Goal: Information Seeking & Learning: Understand process/instructions

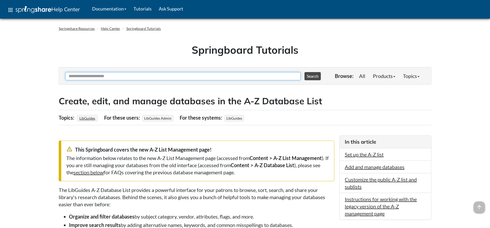
click at [109, 78] on input "Ask Another Question" at bounding box center [182, 76] width 235 height 8
type input "**********"
click at [304, 72] on button "Search" at bounding box center [312, 76] width 16 height 8
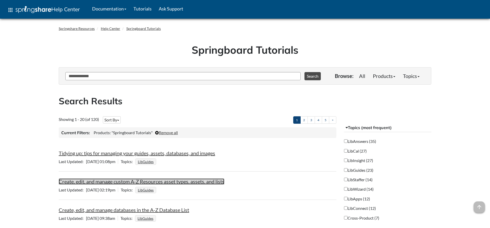
click at [205, 181] on link "Create, edit, and manage custom A-Z Resources asset types, assets, and lists" at bounding box center [142, 181] width 166 height 6
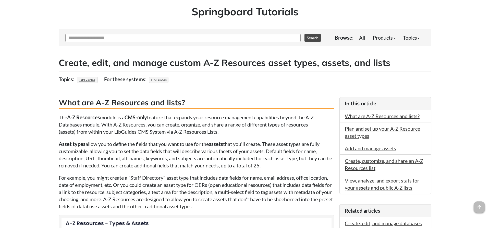
scroll to position [52, 0]
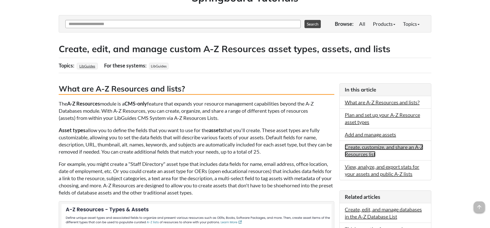
click at [359, 146] on link "Create, customize, and share an A-Z Resources list" at bounding box center [384, 150] width 78 height 13
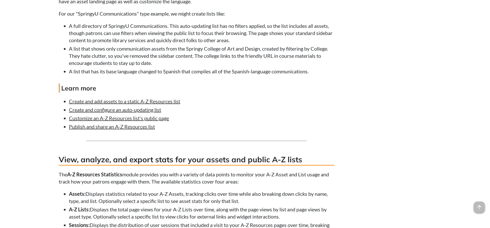
scroll to position [1323, 0]
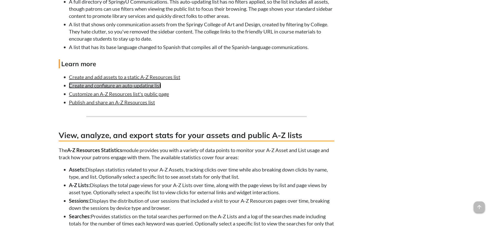
click at [153, 88] on link "Create and configure an auto-updating list" at bounding box center [115, 85] width 92 height 6
